Goal: Information Seeking & Learning: Learn about a topic

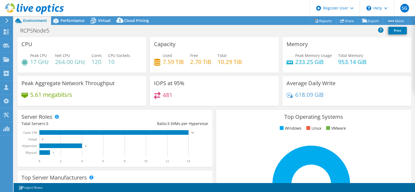
select select "USD"
click at [344, 19] on link "Share" at bounding box center [347, 21] width 22 height 8
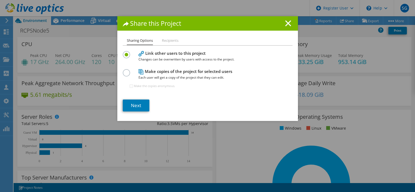
click at [292, 25] on div "Share this Project" at bounding box center [207, 23] width 181 height 14
click at [289, 24] on icon at bounding box center [288, 23] width 6 height 6
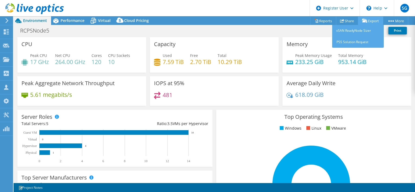
click at [369, 20] on link "Export" at bounding box center [370, 21] width 25 height 8
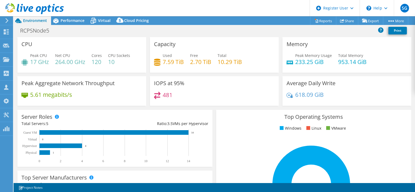
click at [296, 27] on div "RCPSNode5 Print" at bounding box center [215, 31] width 402 height 10
click at [180, 5] on header "SG Dell User [PERSON_NAME] [EMAIL_ADDRESS][DOMAIN_NAME] Dell My Profile Log Out…" at bounding box center [207, 8] width 415 height 16
click at [73, 23] on span "Performance" at bounding box center [73, 20] width 24 height 5
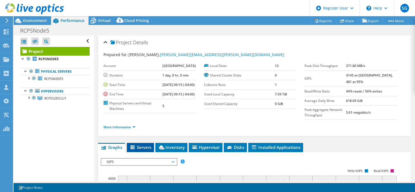
click at [135, 152] on li "Servers" at bounding box center [140, 147] width 27 height 9
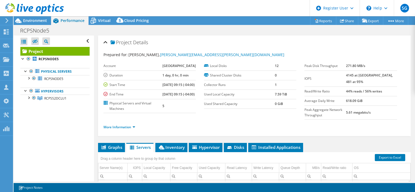
click at [229, 37] on div "Project Details" at bounding box center [255, 43] width 302 height 12
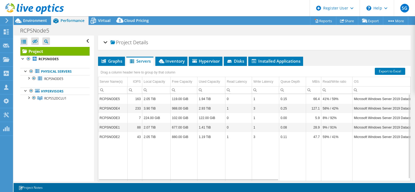
click at [181, 45] on div "Project Details" at bounding box center [255, 43] width 302 height 12
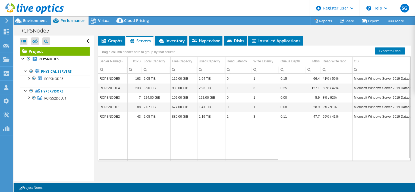
scroll to position [2, 0]
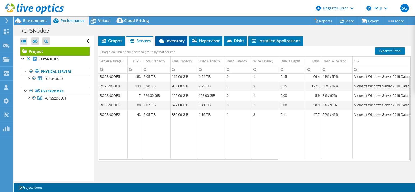
click at [181, 43] on span "Inventory" at bounding box center [171, 40] width 27 height 5
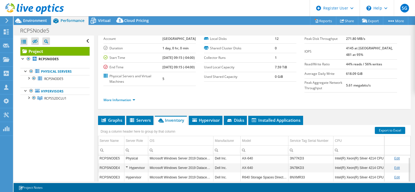
scroll to position [26, 0]
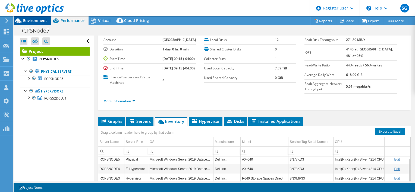
click at [42, 21] on span "Environment" at bounding box center [35, 20] width 24 height 5
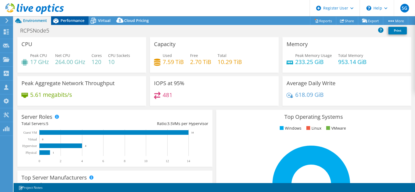
click at [74, 18] on span "Performance" at bounding box center [73, 20] width 24 height 5
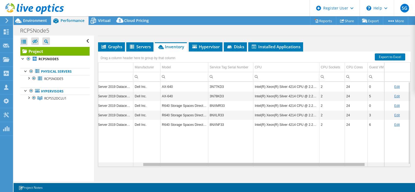
scroll to position [0, 0]
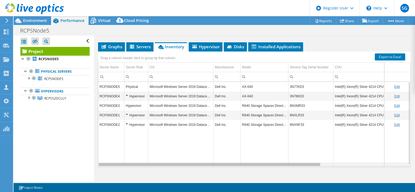
drag, startPoint x: 162, startPoint y: 177, endPoint x: 145, endPoint y: 173, distance: 17.7
click at [145, 173] on body "SG Dell User [PERSON_NAME] [EMAIL_ADDRESS][DOMAIN_NAME] Dell My Profile Log Out…" at bounding box center [207, 96] width 415 height 192
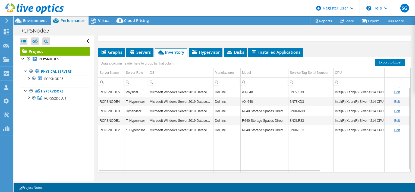
scroll to position [101, 0]
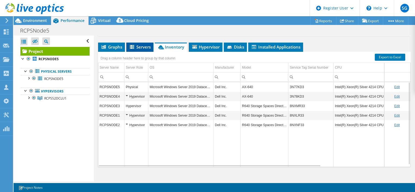
click at [137, 50] on span "Servers" at bounding box center [140, 46] width 22 height 5
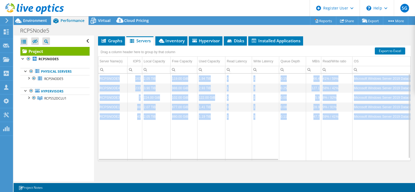
drag, startPoint x: 168, startPoint y: 176, endPoint x: 227, endPoint y: 178, distance: 58.5
click at [227, 178] on div "Project Details Prepared for: [PERSON_NAME], [PERSON_NAME][EMAIL_ADDRESS][PERSO…" at bounding box center [254, 55] width 321 height 253
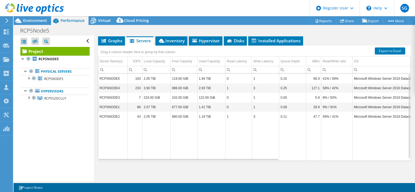
drag, startPoint x: 227, startPoint y: 178, endPoint x: 203, endPoint y: 146, distance: 40.1
click at [203, 146] on td "Data grid" at bounding box center [212, 141] width 28 height 40
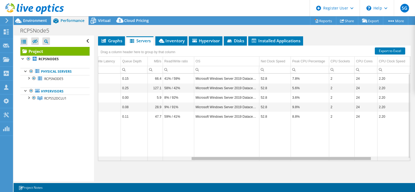
scroll to position [0, 0]
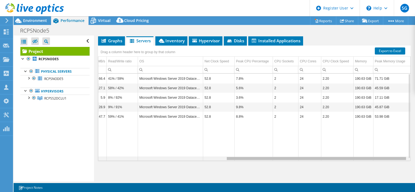
drag, startPoint x: 204, startPoint y: 162, endPoint x: 345, endPoint y: 163, distance: 141.9
click at [345, 163] on body "SG Dell User [PERSON_NAME] [EMAIL_ADDRESS][DOMAIN_NAME] Dell My Profile Log Out…" at bounding box center [207, 96] width 415 height 192
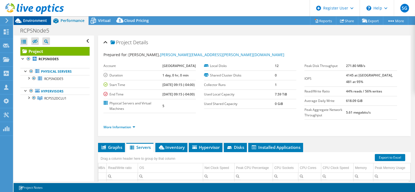
click at [43, 19] on span "Environment" at bounding box center [35, 20] width 24 height 5
